Goal: Transaction & Acquisition: Purchase product/service

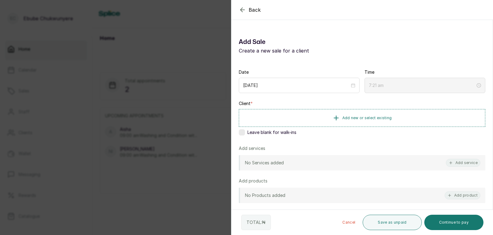
click at [225, 128] on div "Back Add Sale Add Sale Create a new sale for a client Date [DATE] Time 7:21 am …" at bounding box center [246, 117] width 493 height 235
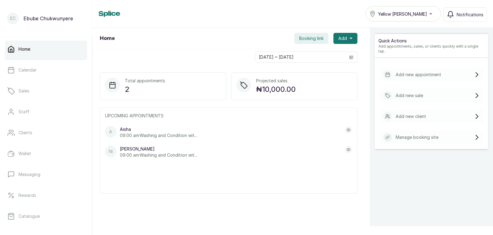
click at [395, 94] on p "Add new sale" at bounding box center [408, 96] width 27 height 6
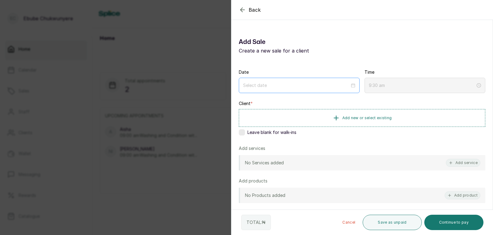
click at [328, 90] on div at bounding box center [299, 85] width 121 height 15
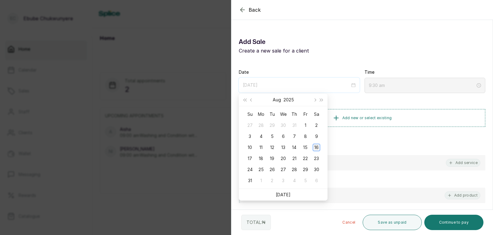
type input "[DATE]"
click at [313, 148] on div "16" at bounding box center [315, 147] width 7 height 7
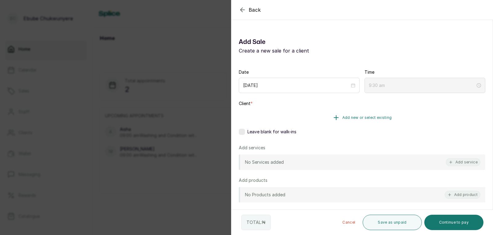
click at [367, 113] on button "Add new or select existing" at bounding box center [362, 117] width 246 height 17
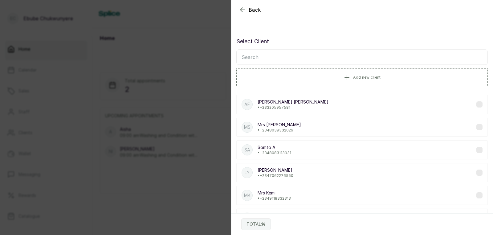
click at [276, 54] on input "text" at bounding box center [361, 57] width 251 height 15
click at [290, 61] on input "text" at bounding box center [361, 57] width 251 height 15
type input "rama"
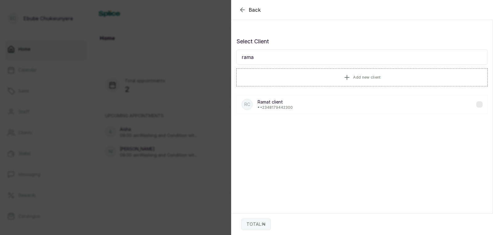
click at [268, 113] on div "Rc Ramat client • [PHONE_NUMBER]" at bounding box center [361, 104] width 251 height 19
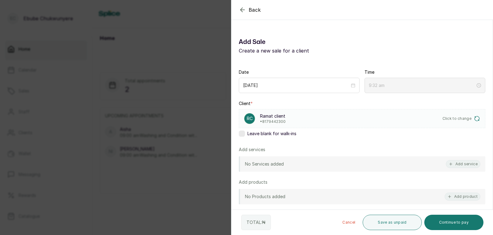
click at [272, 104] on div "Client * Rc Ramat client • 8179442300 Click to change Leave blank for walk-ins" at bounding box center [362, 120] width 246 height 39
click at [459, 163] on button "Add service" at bounding box center [462, 164] width 34 height 8
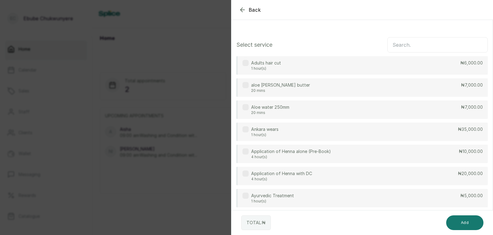
click at [415, 47] on input "text" at bounding box center [437, 44] width 100 height 15
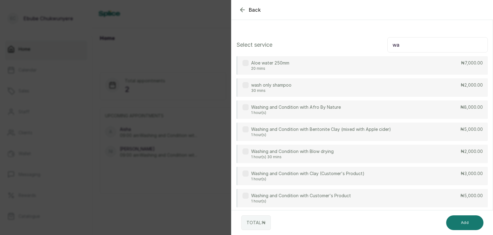
click at [460, 199] on div "Washing and Condition with Customer's Product 1 hour(s) ₦5,000.00" at bounding box center [361, 198] width 251 height 18
click at [440, 46] on input "wa" at bounding box center [437, 44] width 100 height 15
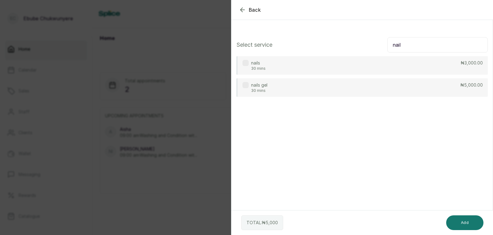
click at [444, 66] on div "nails 30 mins ₦3,000.00" at bounding box center [361, 65] width 251 height 18
click at [426, 45] on input "nail" at bounding box center [437, 44] width 100 height 15
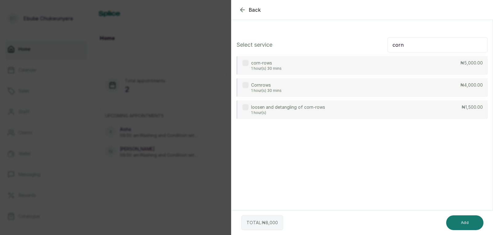
type input "corn"
click at [452, 86] on div "Cornrows 1 hour(s) 30 mins ₦4,000.00" at bounding box center [361, 87] width 251 height 18
click at [465, 222] on button "Add" at bounding box center [464, 223] width 37 height 15
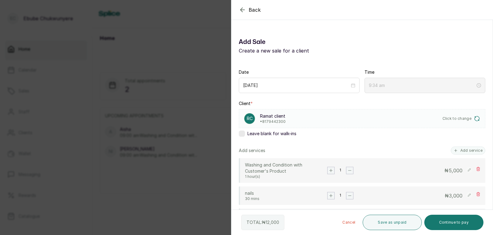
drag, startPoint x: 465, startPoint y: 222, endPoint x: 320, endPoint y: 169, distance: 154.9
click at [320, 169] on div "Washing and Condition with Customer's Product 1 hour(s) 1 ₦ 5,000" at bounding box center [362, 171] width 246 height 25
click at [467, 170] on icon at bounding box center [468, 170] width 3 height 3
click at [435, 170] on input "5,000" at bounding box center [435, 171] width 53 height 8
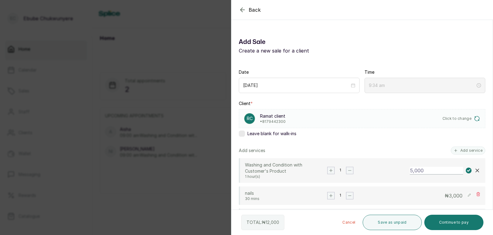
type input "7"
type input "9:35 am"
type input "7,000"
click at [465, 172] on rect at bounding box center [468, 171] width 6 height 6
click at [466, 195] on rect at bounding box center [469, 195] width 6 height 6
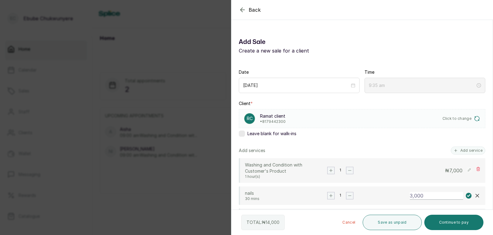
click at [465, 195] on rect at bounding box center [468, 196] width 6 height 6
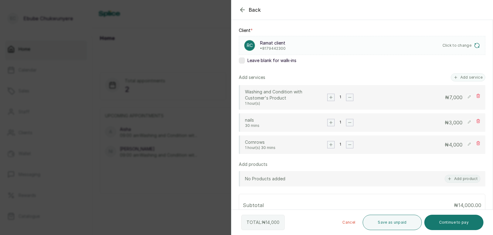
scroll to position [90, 0]
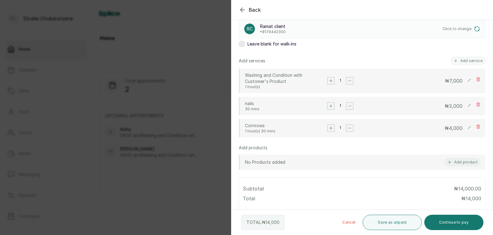
click at [466, 127] on rect at bounding box center [469, 128] width 6 height 6
click at [450, 127] on input "4,000" at bounding box center [435, 129] width 53 height 8
type input "3,500"
click at [465, 128] on rect at bounding box center [468, 129] width 6 height 6
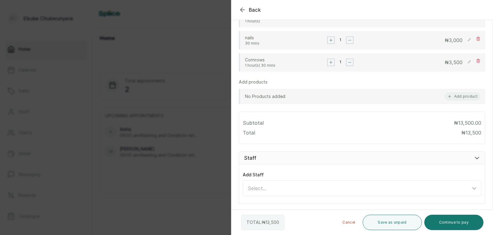
scroll to position [156, 0]
click at [448, 222] on button "Continue to pay" at bounding box center [453, 222] width 59 height 15
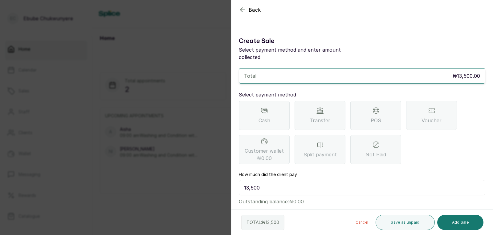
scroll to position [0, 0]
click at [378, 118] on span "POS" at bounding box center [375, 121] width 10 height 7
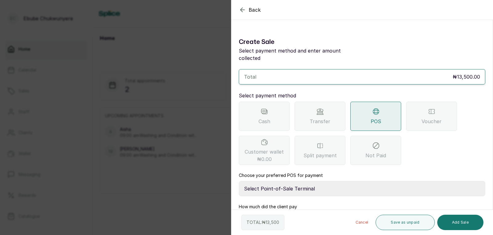
click at [315, 181] on select "Select Point-of-Sale Terminal FCMB - POS First City Monument Bank Providus - PO…" at bounding box center [362, 188] width 246 height 15
select select "299b113a-5d98-43e9-9b5c-b9bdcec1b9bd"
click at [239, 181] on select "Select Point-of-Sale Terminal FCMB - POS First City Monument Bank Providus - PO…" at bounding box center [362, 188] width 246 height 15
click at [465, 220] on button "Add Sale" at bounding box center [460, 222] width 46 height 15
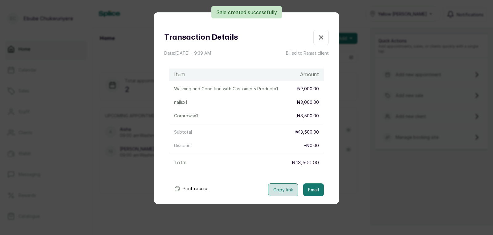
click at [279, 188] on button "Copy link" at bounding box center [283, 190] width 30 height 13
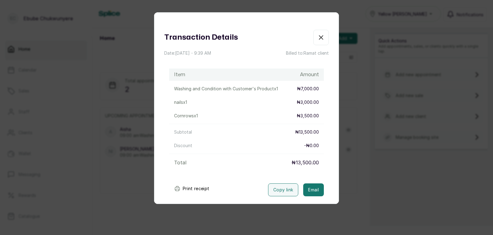
drag, startPoint x: 388, startPoint y: 151, endPoint x: 381, endPoint y: 161, distance: 11.8
click at [388, 153] on div "Transaction Details Date: [DATE] ・ 9:39 AM Billed to: Ramat client Item Amount …" at bounding box center [246, 117] width 493 height 235
